Goal: Find contact information: Find contact information

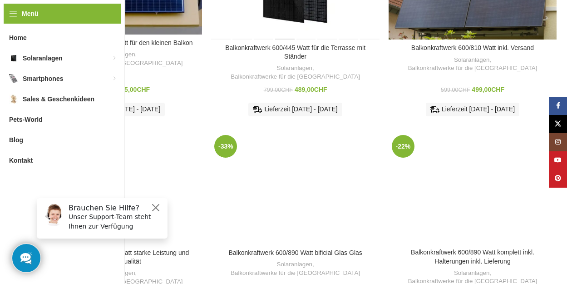
scroll to position [273, 0]
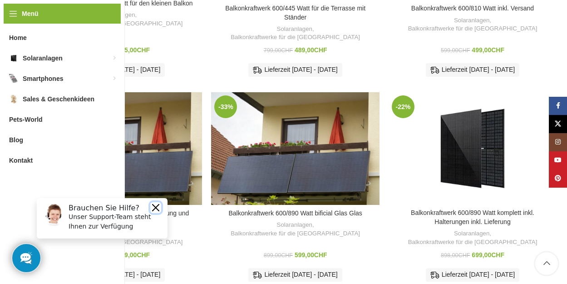
click at [157, 206] on button "Close" at bounding box center [155, 207] width 11 height 11
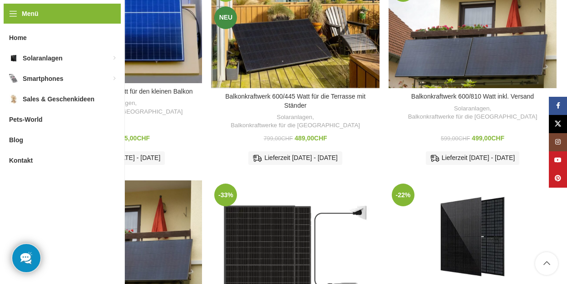
scroll to position [182, 0]
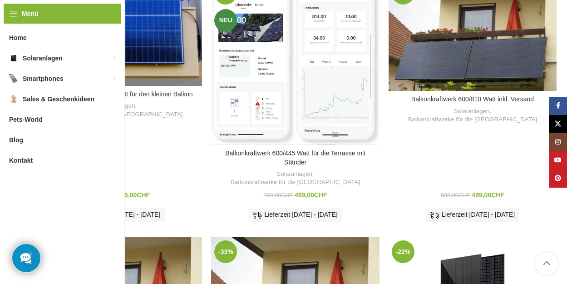
click at [323, 45] on div "Balkonkraftwerk 600/445 Watt für die Terrasse mit Ständer" at bounding box center [327, 62] width 21 height 166
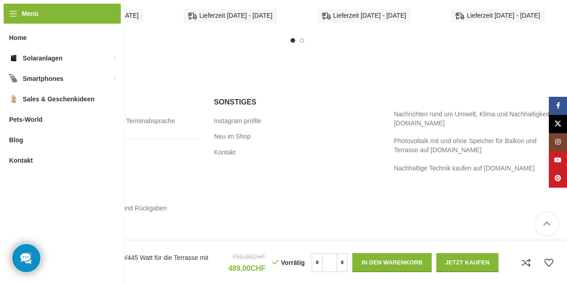
scroll to position [1868, 0]
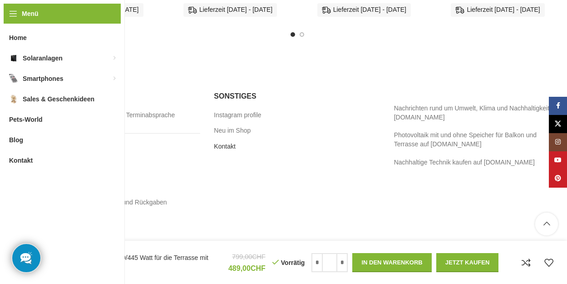
click at [232, 142] on link "Kontakt" at bounding box center [225, 146] width 22 height 9
